Goal: Task Accomplishment & Management: Manage account settings

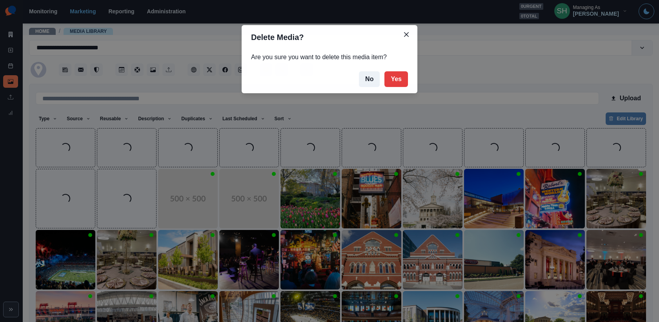
scroll to position [60, 0]
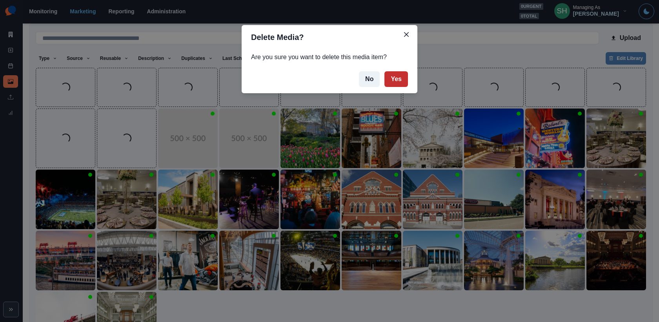
click at [403, 79] on button "Yes" at bounding box center [396, 79] width 24 height 16
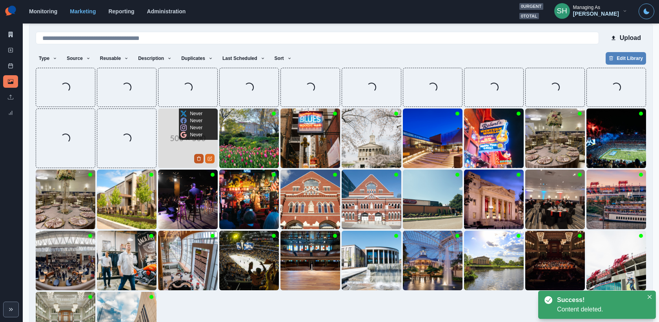
click at [198, 161] on icon "Delete Media" at bounding box center [199, 159] width 5 height 5
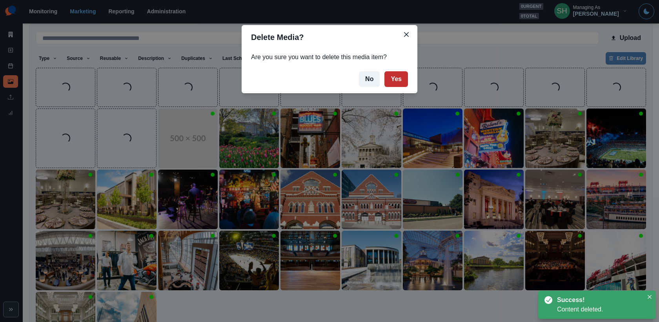
click at [407, 77] on button "Yes" at bounding box center [396, 79] width 24 height 16
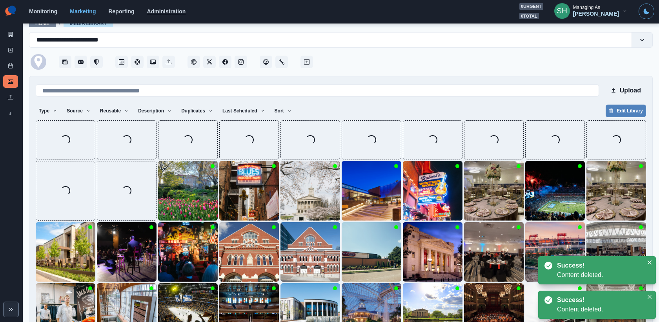
scroll to position [0, 0]
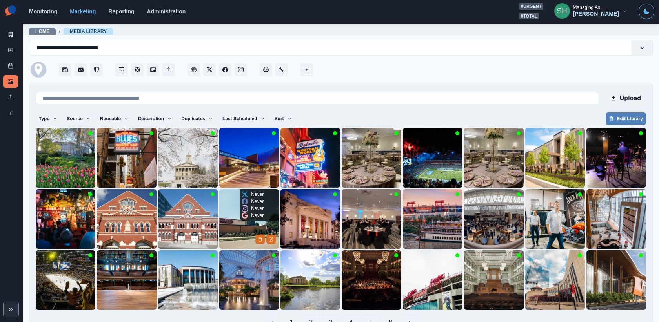
scroll to position [20, 0]
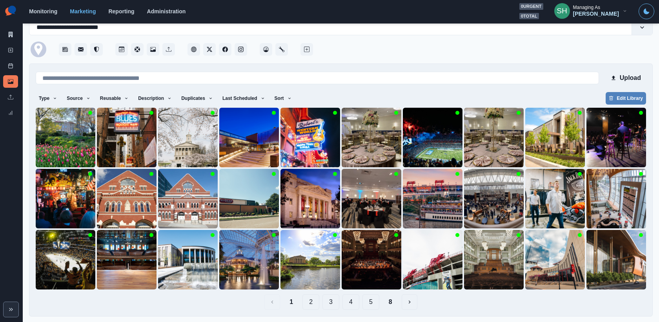
click at [312, 301] on button "2" at bounding box center [310, 303] width 17 height 16
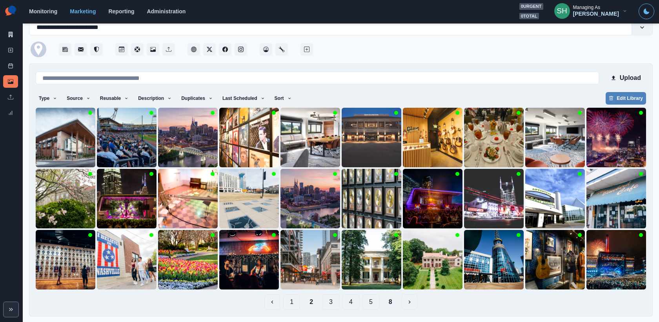
click at [330, 303] on button "3" at bounding box center [330, 303] width 17 height 16
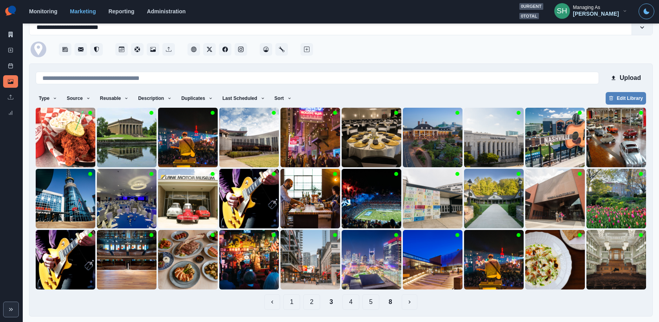
click at [346, 302] on button "4" at bounding box center [350, 303] width 17 height 16
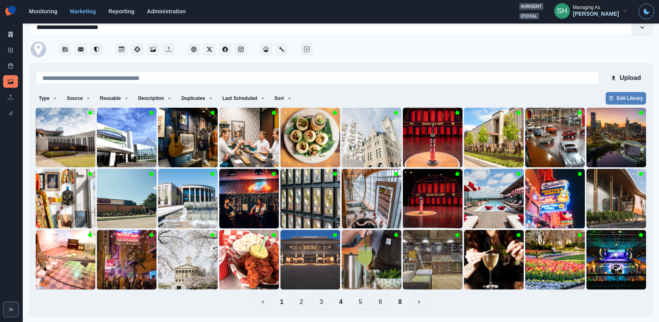
click at [359, 303] on button "5" at bounding box center [360, 303] width 17 height 16
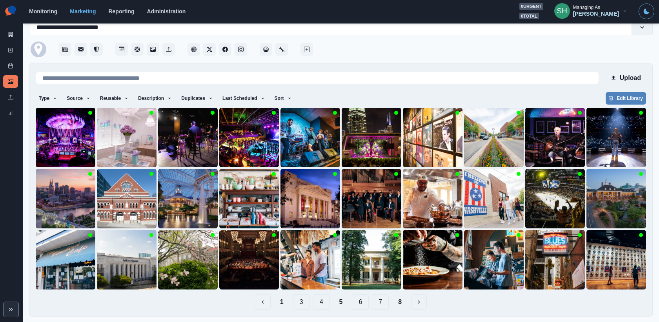
click at [364, 303] on button "6" at bounding box center [360, 303] width 17 height 16
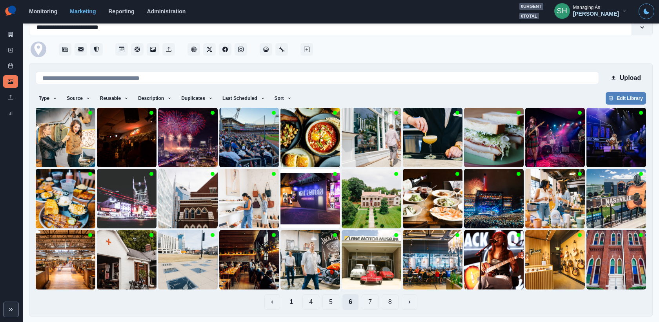
click at [364, 303] on button "7" at bounding box center [370, 303] width 17 height 16
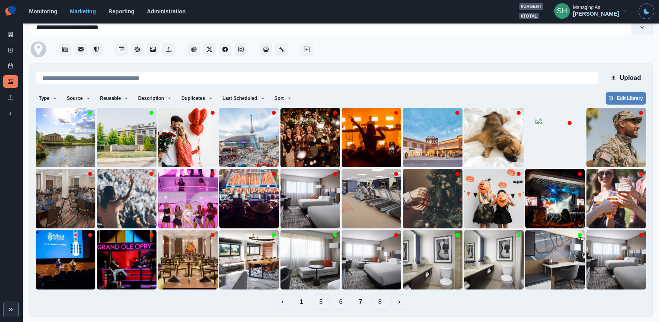
click at [279, 278] on div at bounding box center [341, 199] width 610 height 182
click at [300, 299] on button "1" at bounding box center [301, 303] width 16 height 16
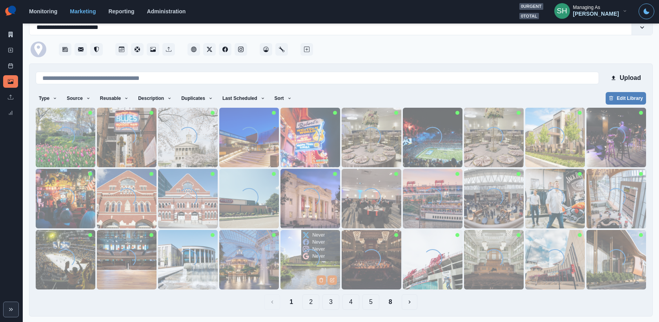
scroll to position [0, 0]
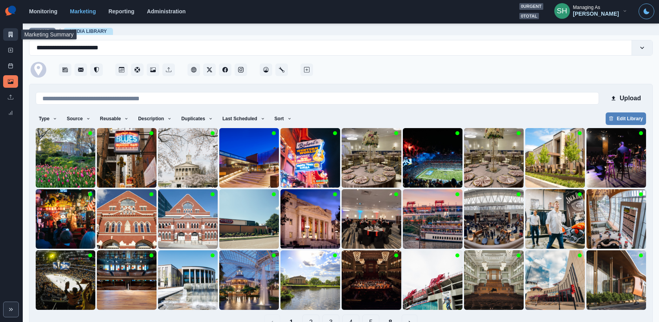
click at [12, 37] on link "Marketing Summary" at bounding box center [10, 34] width 15 height 13
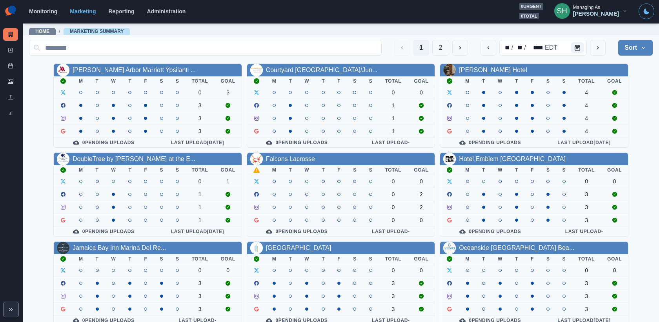
click at [595, 6] on div "Managing As" at bounding box center [586, 7] width 27 height 5
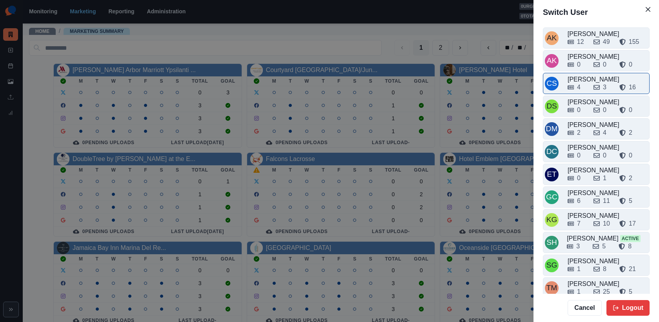
click at [586, 80] on div "4 3 16" at bounding box center [608, 86] width 80 height 13
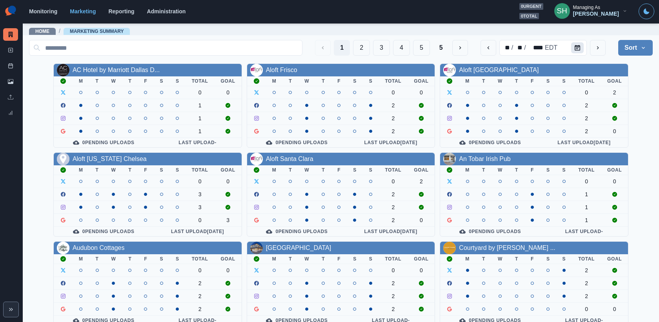
click at [573, 49] on button "Calendar" at bounding box center [577, 47] width 13 height 11
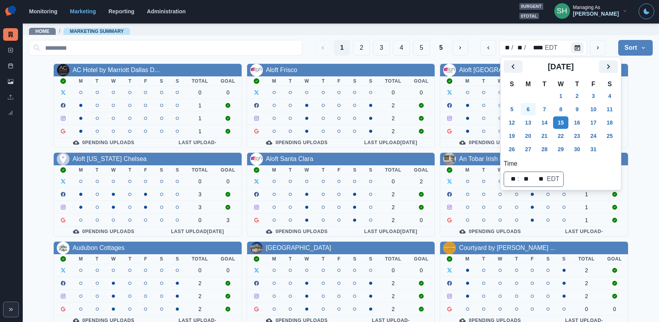
click at [529, 107] on button "6" at bounding box center [529, 109] width 16 height 13
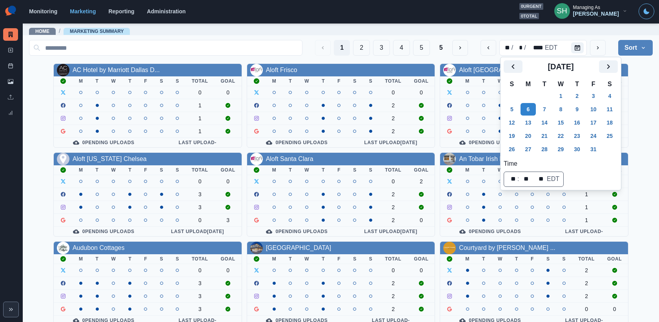
click at [631, 48] on button "Sort" at bounding box center [635, 48] width 35 height 16
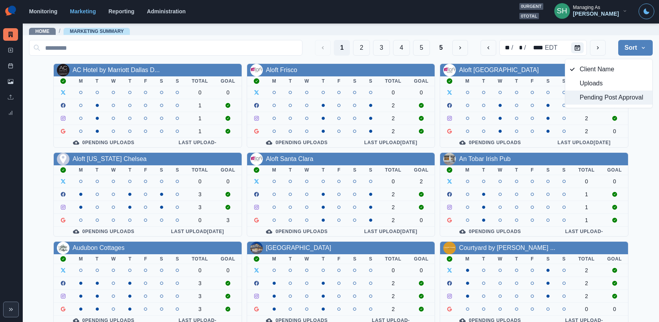
click at [608, 97] on span "Pending Post Approval" at bounding box center [614, 97] width 68 height 9
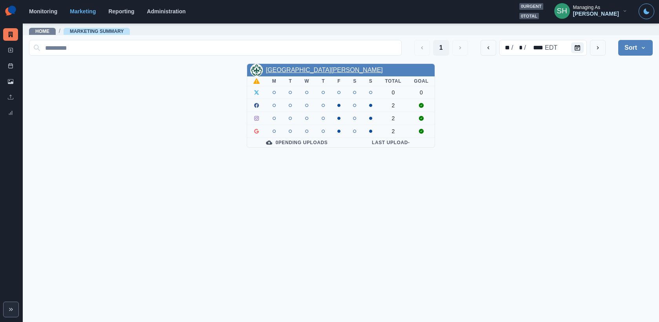
click at [292, 68] on link "Maison Dupuy Hotel" at bounding box center [324, 70] width 117 height 7
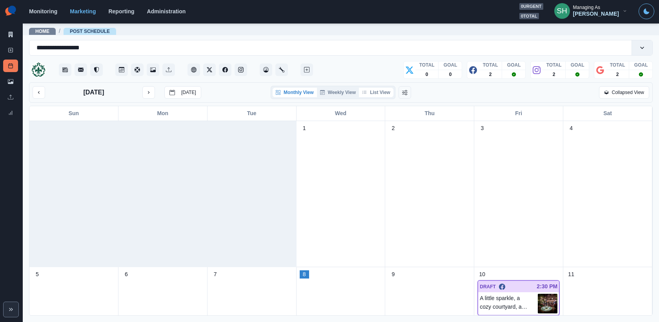
click at [379, 90] on button "List View" at bounding box center [376, 92] width 35 height 9
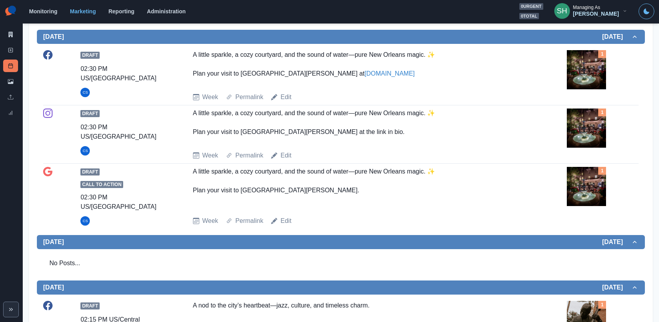
scroll to position [338, 0]
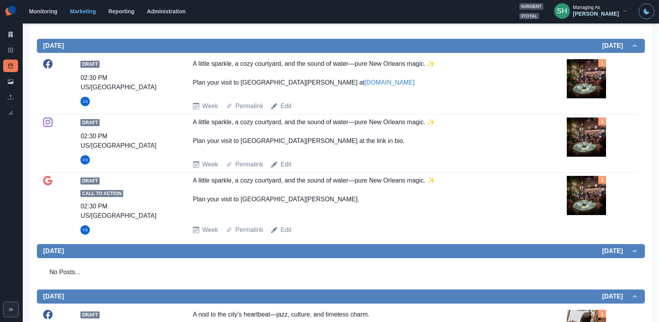
click at [581, 147] on img at bounding box center [586, 137] width 39 height 39
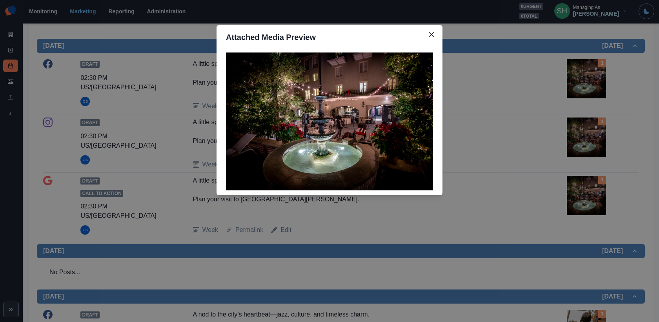
click at [581, 147] on div "Attached Media Preview" at bounding box center [329, 161] width 659 height 322
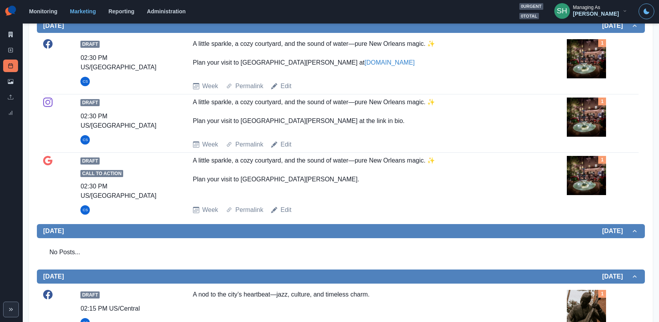
scroll to position [509, 0]
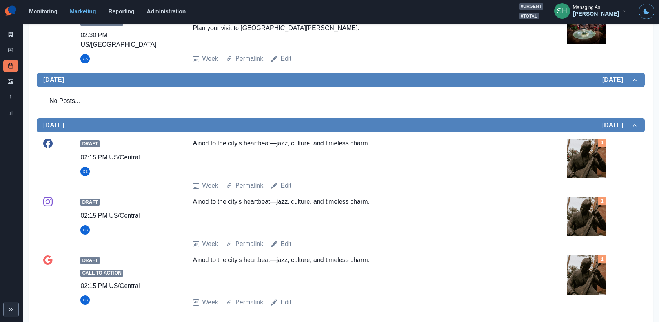
click at [591, 149] on img at bounding box center [586, 158] width 39 height 39
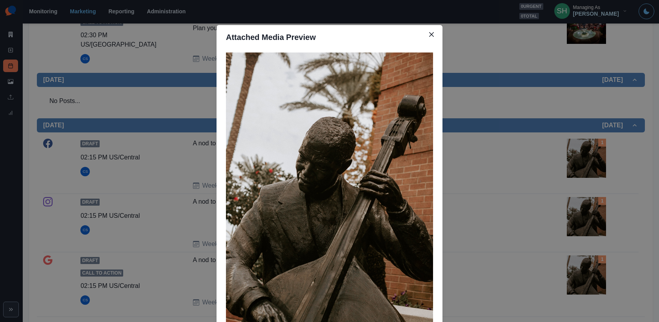
click at [591, 149] on div "Attached Media Preview" at bounding box center [329, 161] width 659 height 322
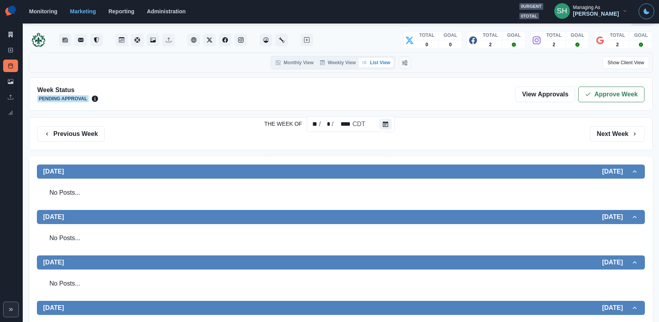
scroll to position [0, 0]
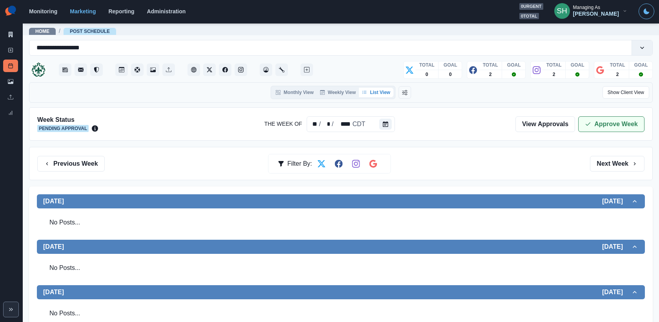
click at [599, 123] on button "Approve Week" at bounding box center [611, 125] width 66 height 16
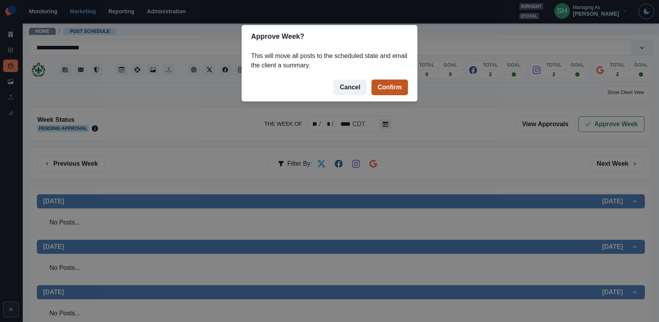
click at [401, 85] on button "Confirm" at bounding box center [389, 88] width 36 height 16
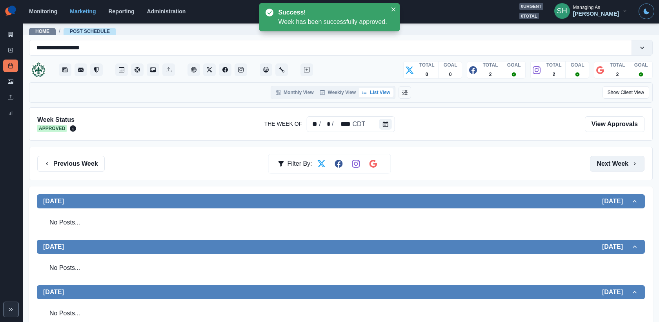
click at [601, 167] on button "Next Week" at bounding box center [617, 164] width 55 height 16
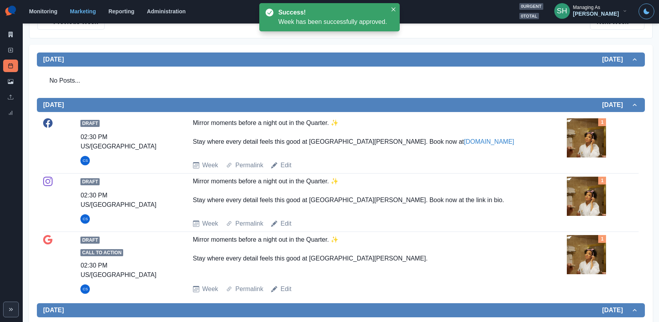
scroll to position [166, 0]
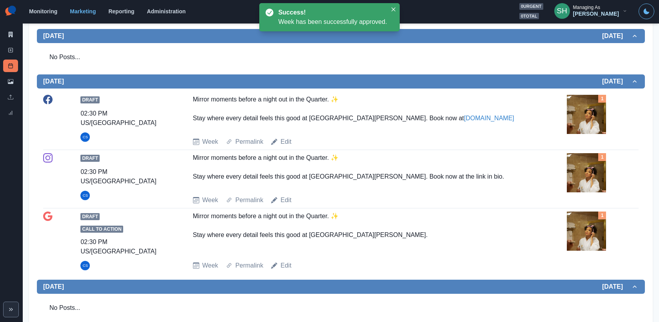
click at [585, 178] on img at bounding box center [586, 172] width 39 height 39
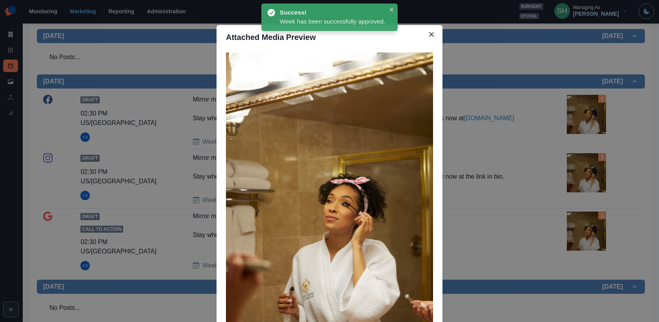
click at [563, 172] on div "Attached Media Preview" at bounding box center [329, 161] width 659 height 322
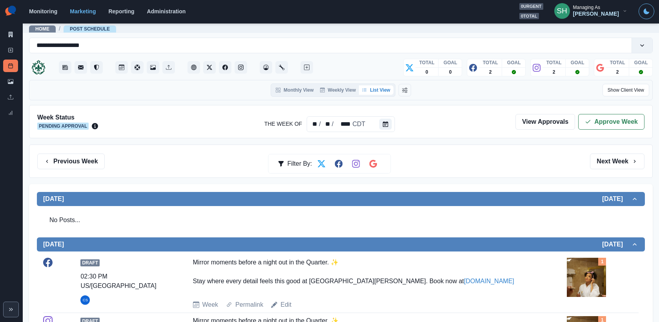
scroll to position [0, 0]
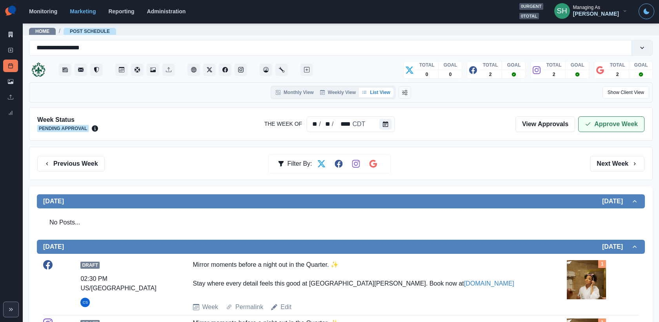
click at [614, 121] on button "Approve Week" at bounding box center [611, 125] width 66 height 16
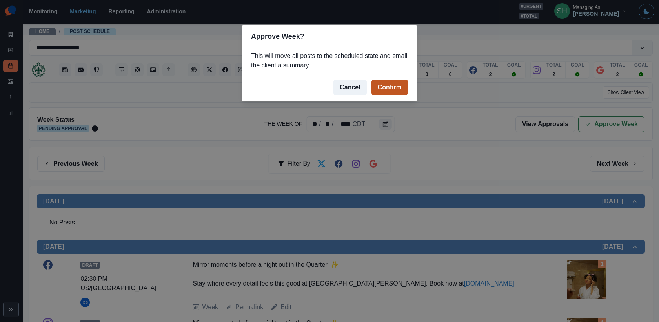
click at [395, 80] on button "Confirm" at bounding box center [389, 88] width 36 height 16
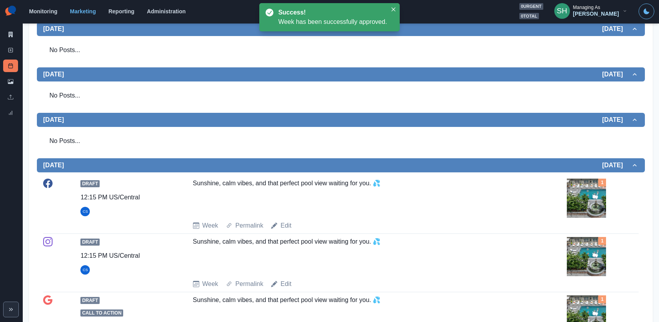
scroll to position [509, 0]
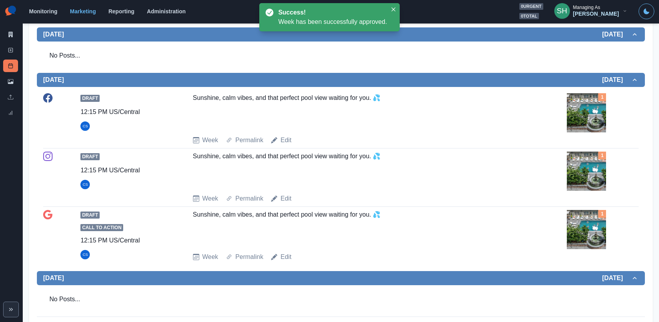
click at [570, 170] on img at bounding box center [586, 171] width 39 height 39
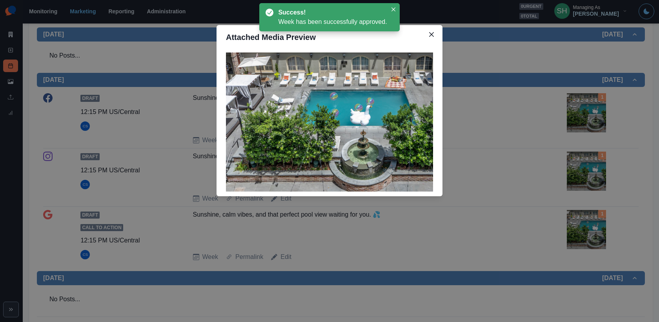
click at [571, 152] on div "Attached Media Preview" at bounding box center [329, 161] width 659 height 322
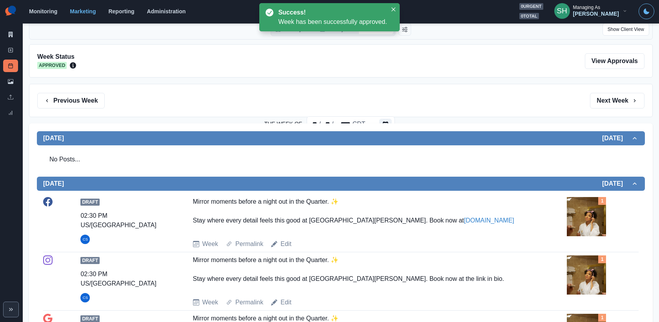
scroll to position [0, 0]
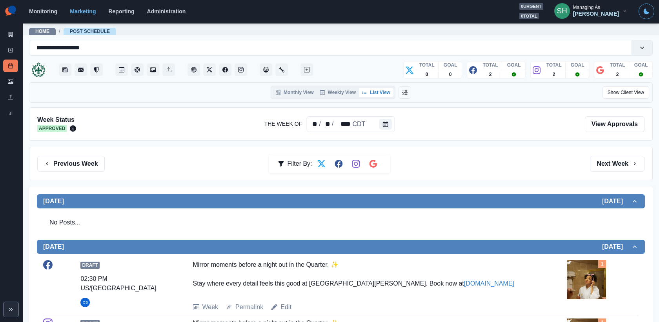
click at [91, 155] on div "Previous Week Filter By: Next Week" at bounding box center [341, 163] width 624 height 33
click at [91, 164] on button "Previous Week" at bounding box center [70, 164] width 67 height 16
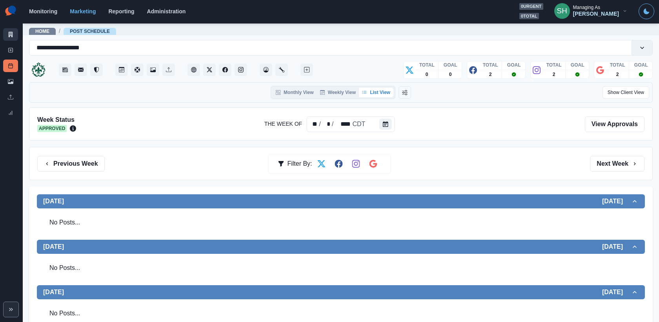
click at [12, 32] on icon at bounding box center [11, 34] width 4 height 5
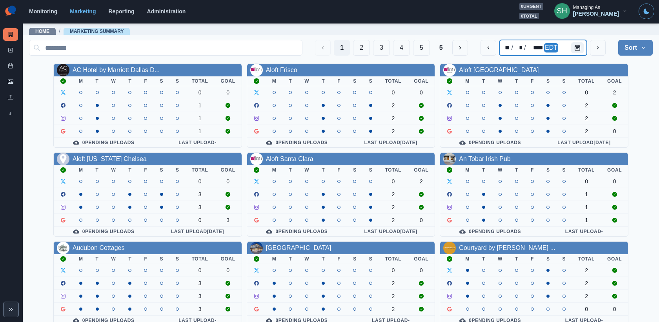
click at [557, 51] on div "EDT" at bounding box center [551, 47] width 14 height 9
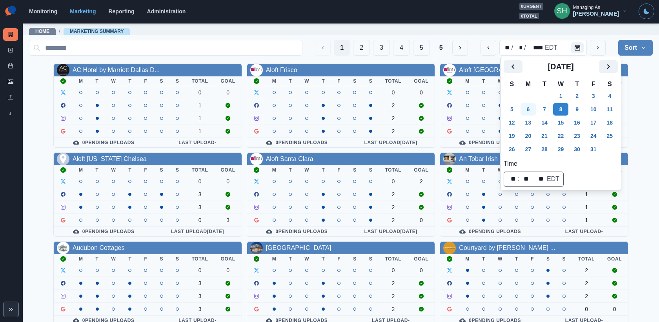
click at [528, 108] on button "6" at bounding box center [529, 109] width 16 height 13
click at [631, 55] on button "Sort" at bounding box center [635, 48] width 35 height 16
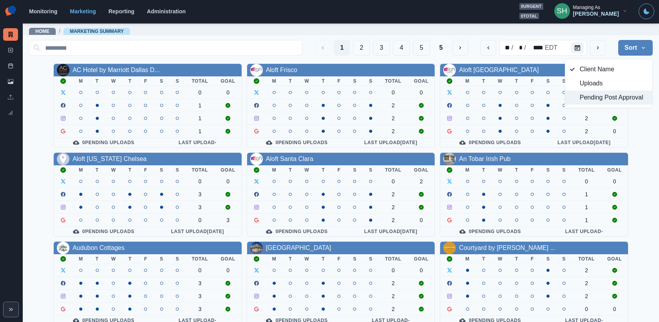
click at [613, 95] on span "Pending Post Approval" at bounding box center [614, 97] width 68 height 9
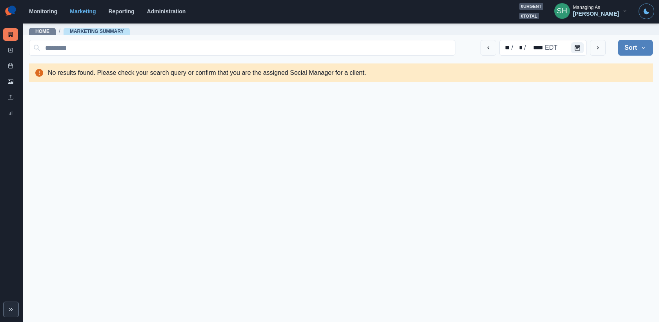
click at [610, 18] on button "SH Managing As Crizalyn Servida" at bounding box center [591, 11] width 86 height 16
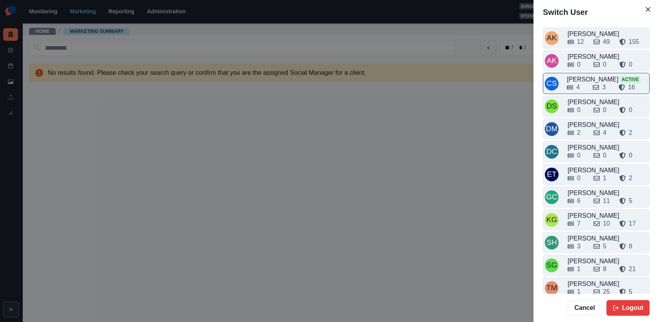
click at [588, 78] on div "Crizalyn Servida Active" at bounding box center [607, 79] width 81 height 9
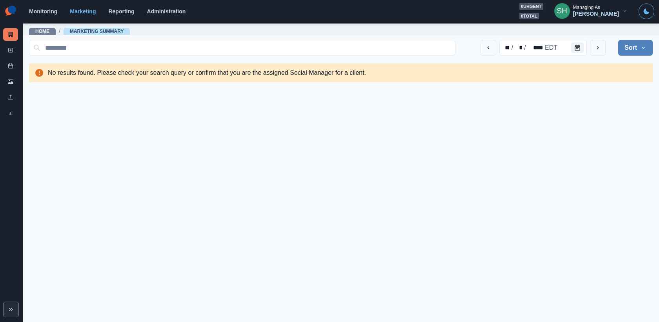
click at [592, 5] on div "Managing As" at bounding box center [586, 7] width 27 height 5
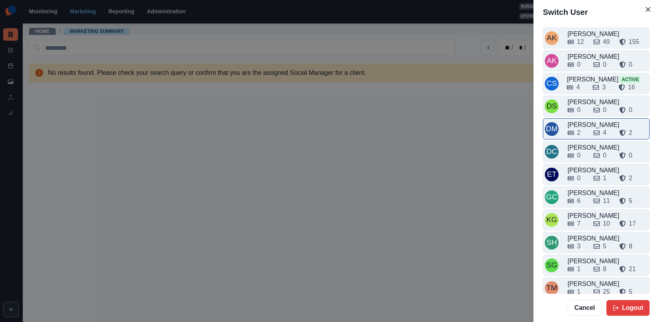
click at [586, 120] on div "Darwin Manalo" at bounding box center [608, 124] width 80 height 9
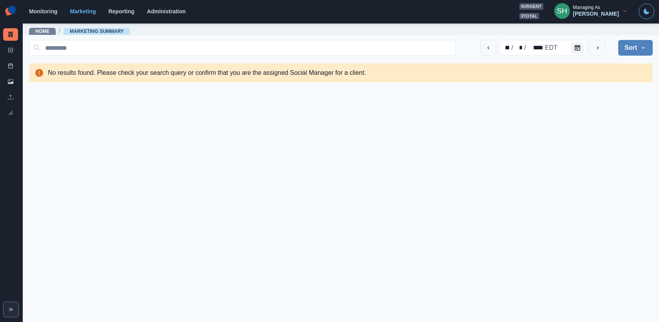
click at [600, 13] on div "Darwin Manalo" at bounding box center [596, 14] width 46 height 7
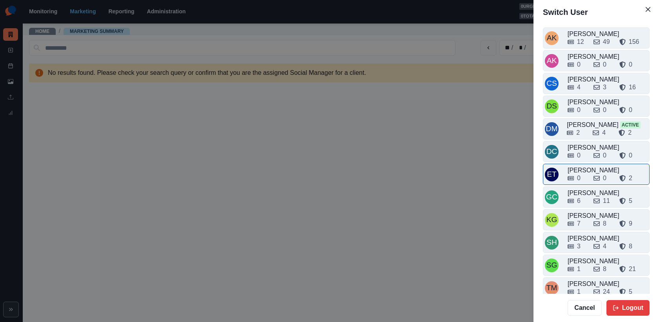
click at [586, 167] on div "Emily Tanedo" at bounding box center [608, 170] width 80 height 9
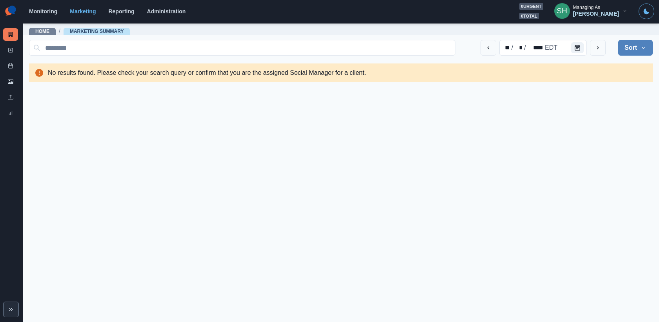
click at [599, 12] on div "Emily Tanedo" at bounding box center [596, 14] width 46 height 7
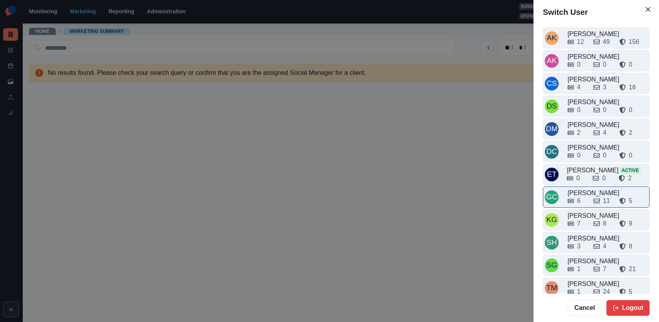
click at [585, 193] on div "6 11 5" at bounding box center [608, 199] width 80 height 13
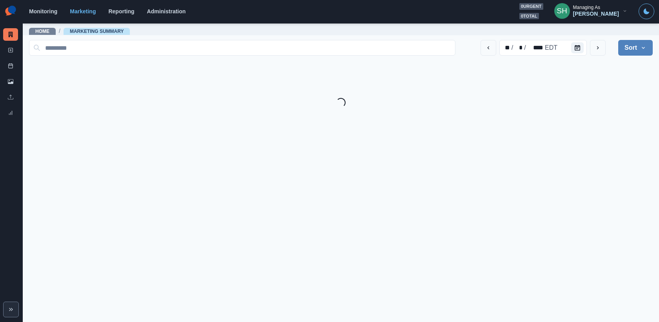
click at [601, 16] on div "Gizelle Carlos" at bounding box center [596, 14] width 46 height 7
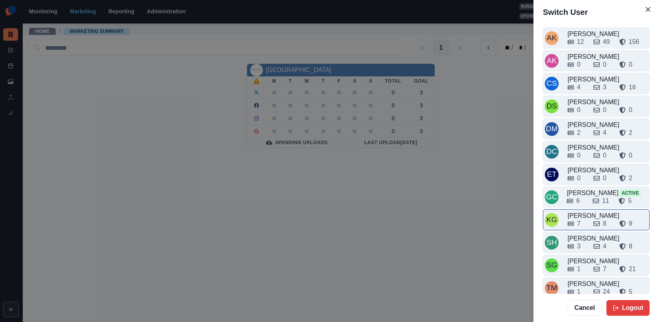
click at [584, 211] on div "[PERSON_NAME]" at bounding box center [608, 215] width 80 height 9
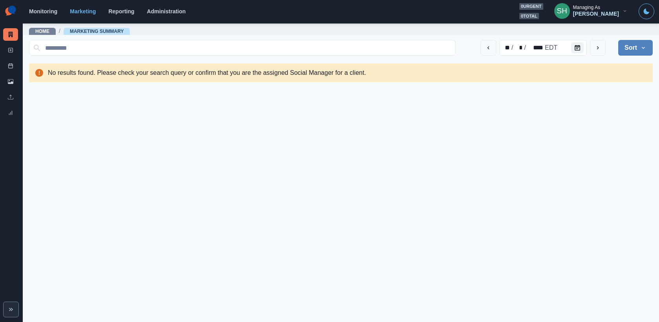
click at [594, 13] on div "[PERSON_NAME]" at bounding box center [596, 14] width 46 height 7
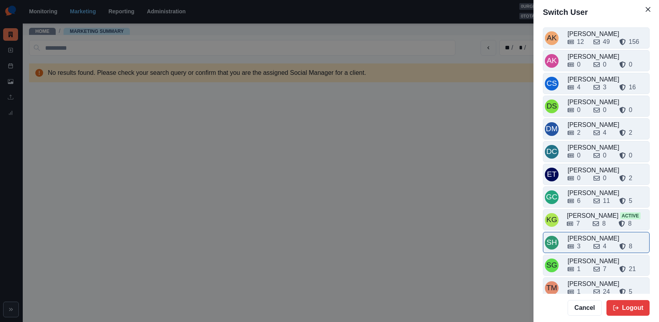
click at [587, 234] on div "Sara Haas" at bounding box center [608, 238] width 80 height 9
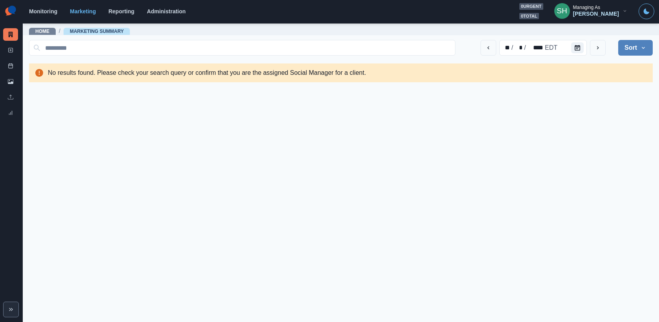
click at [612, 13] on div "Sara Haas" at bounding box center [596, 14] width 46 height 7
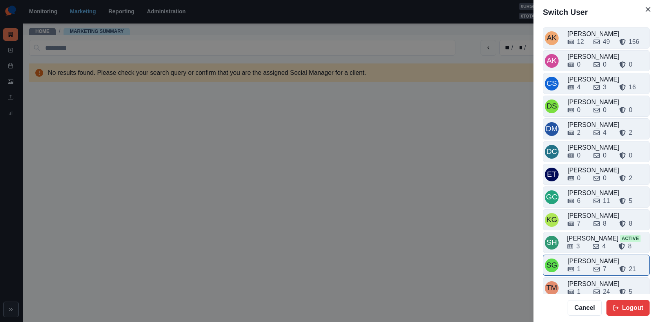
click at [580, 265] on div "1" at bounding box center [578, 269] width 20 height 9
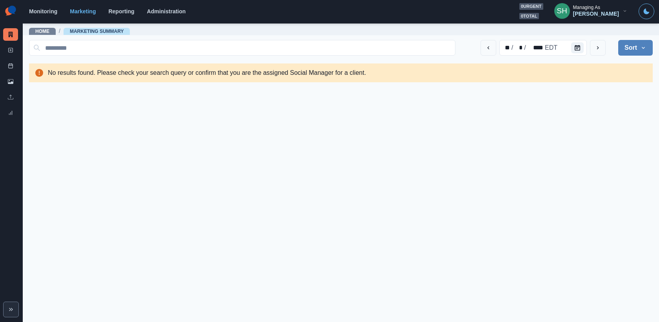
click at [588, 17] on div "Sarah Gleason" at bounding box center [596, 14] width 46 height 7
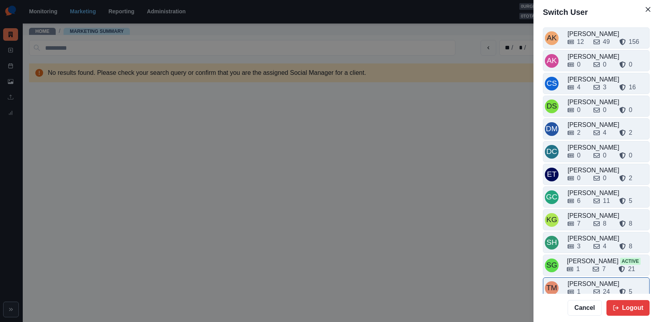
click at [575, 288] on div "1" at bounding box center [578, 292] width 20 height 9
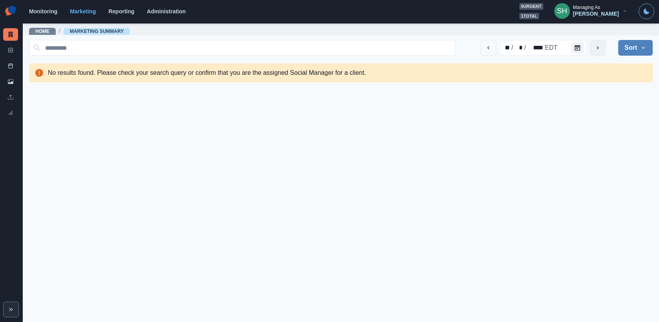
click at [601, 44] on button "next" at bounding box center [598, 48] width 16 height 16
click at [605, 12] on div "Tony Manalo" at bounding box center [596, 14] width 46 height 7
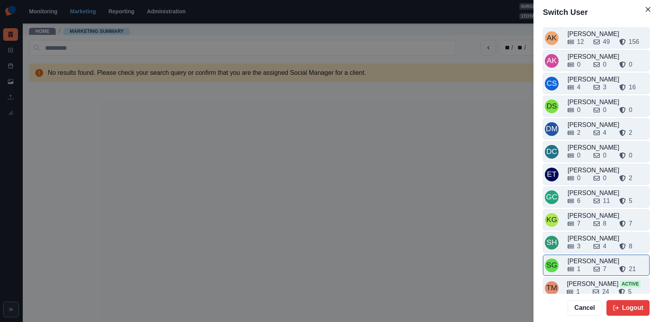
click at [583, 257] on div "Sarah Gleason" at bounding box center [608, 261] width 80 height 9
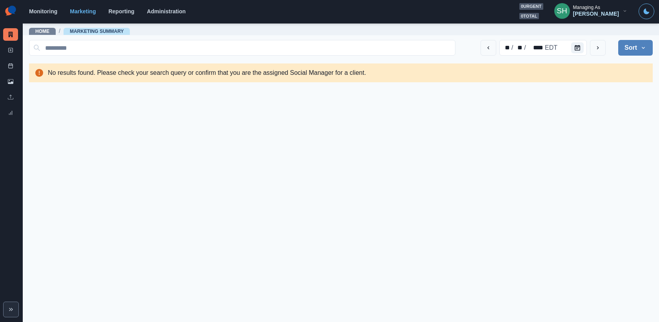
click at [606, 18] on button "SH Managing As Sarah Gleason" at bounding box center [591, 11] width 86 height 16
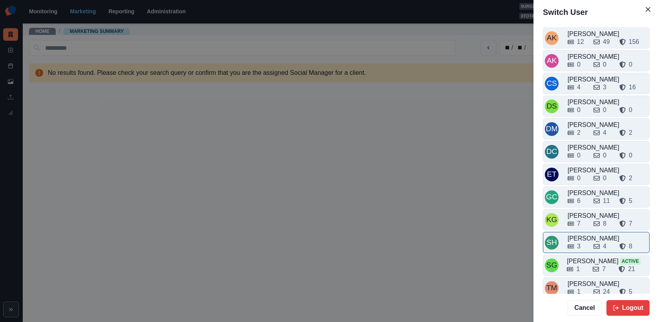
click at [586, 234] on div "Sara Haas" at bounding box center [608, 238] width 80 height 9
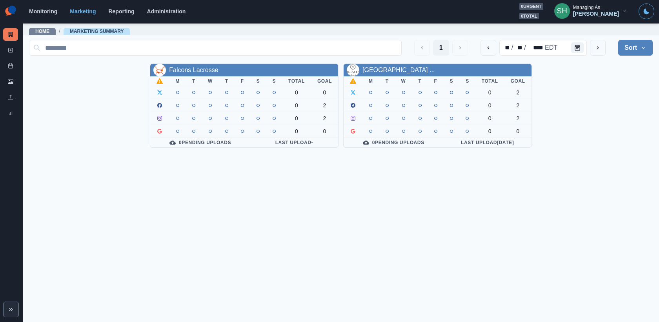
click at [602, 13] on div "Sara Haas" at bounding box center [596, 14] width 46 height 7
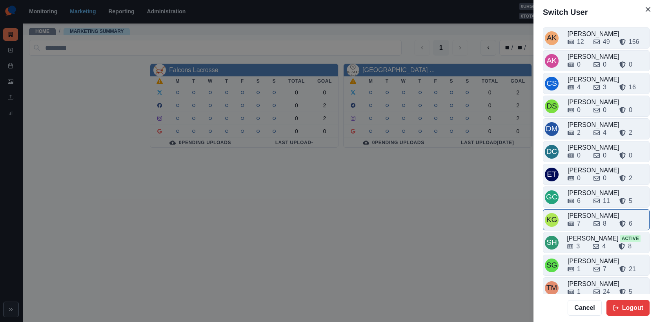
click at [582, 216] on div "7 8 6" at bounding box center [608, 222] width 80 height 13
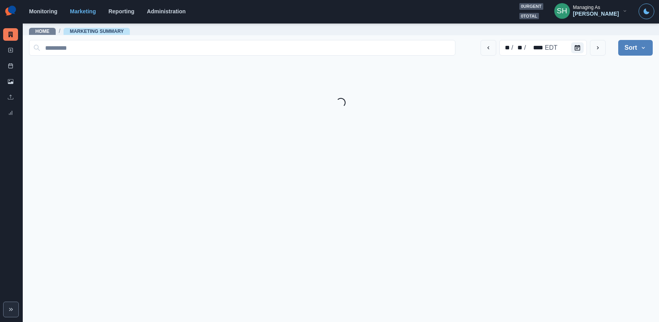
click at [603, 17] on div "[PERSON_NAME]" at bounding box center [596, 14] width 46 height 7
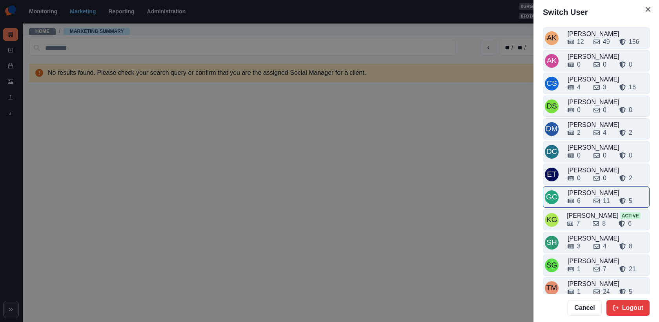
click at [588, 193] on div "6 11 5" at bounding box center [608, 199] width 80 height 13
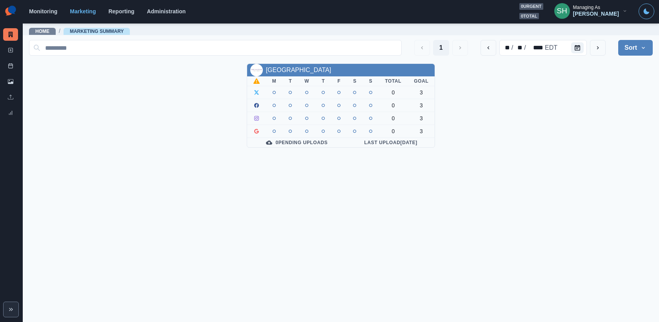
click at [591, 7] on div "Managing As" at bounding box center [586, 7] width 27 height 5
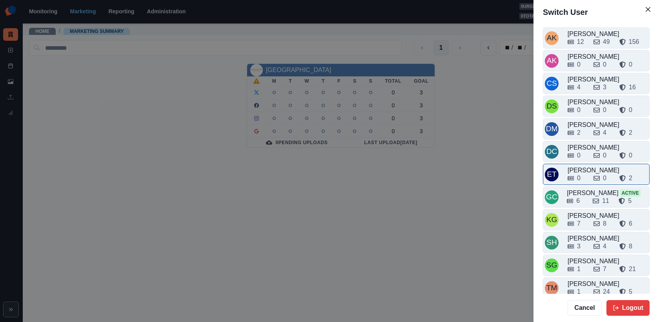
click at [585, 175] on div "0" at bounding box center [578, 178] width 20 height 9
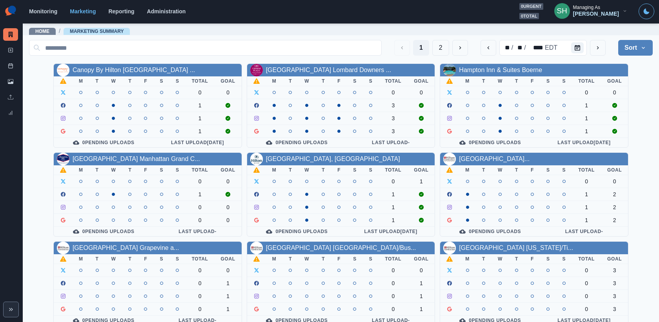
click at [605, 14] on div "Emily Tanedo" at bounding box center [596, 14] width 46 height 7
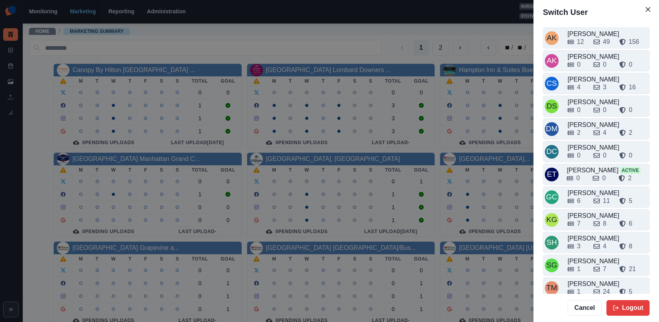
click at [515, 51] on div "Switch User AK Alex Kalogeropoulos 12 49 156 AK Alicia Kalogeropoulos 0 0 0 CS …" at bounding box center [329, 161] width 659 height 322
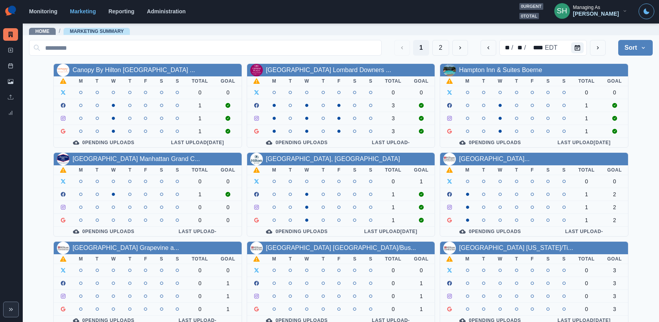
click at [590, 18] on button "SH Managing As Emily Tanedo" at bounding box center [591, 11] width 86 height 16
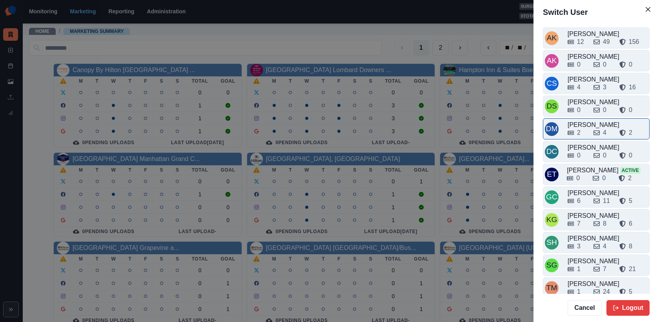
click at [582, 129] on div "2" at bounding box center [578, 132] width 20 height 9
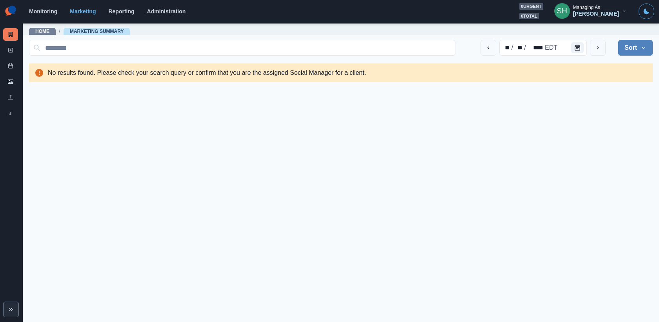
click at [597, 17] on button "SH Managing As Darwin Manalo" at bounding box center [591, 11] width 86 height 16
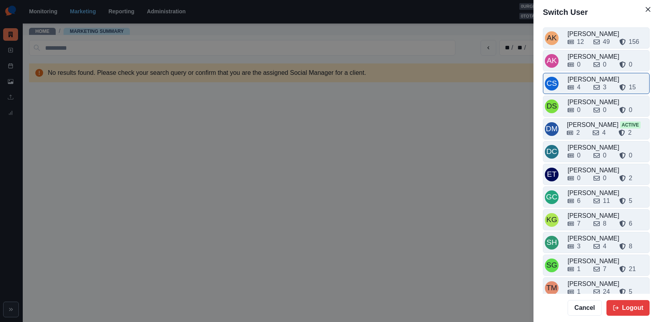
click at [592, 83] on div "4 3 15" at bounding box center [608, 87] width 80 height 9
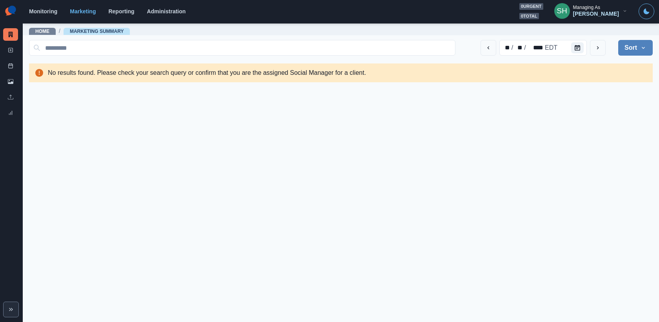
click at [623, 42] on button "Sort" at bounding box center [635, 48] width 35 height 16
click at [609, 69] on span "Client Name" at bounding box center [614, 69] width 68 height 9
